Goal: Information Seeking & Learning: Learn about a topic

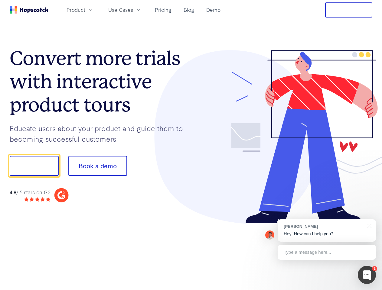
click at [191, 145] on div at bounding box center [281, 137] width 181 height 174
click at [85, 10] on span "Product" at bounding box center [76, 10] width 19 height 8
click at [133, 10] on span "Use Cases" at bounding box center [120, 10] width 25 height 8
click at [349, 10] on button "Free Trial" at bounding box center [348, 9] width 47 height 15
click at [34, 166] on button "Show me!" at bounding box center [34, 166] width 49 height 20
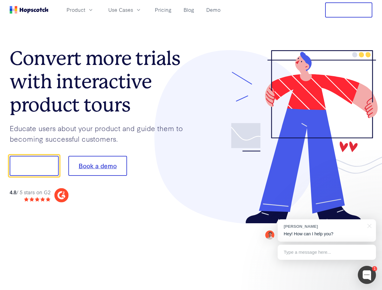
click at [97, 166] on button "Book a demo" at bounding box center [97, 166] width 59 height 20
click at [367, 275] on div at bounding box center [367, 275] width 18 height 18
click at [327, 231] on div "[PERSON_NAME] Hey! How can I help you?" at bounding box center [327, 231] width 98 height 22
click at [368, 226] on div at bounding box center [319, 205] width 113 height 121
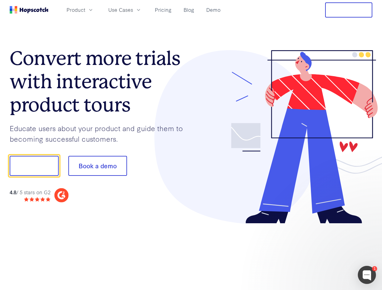
click at [327, 253] on div at bounding box center [319, 205] width 113 height 121
